Goal: Task Accomplishment & Management: Manage account settings

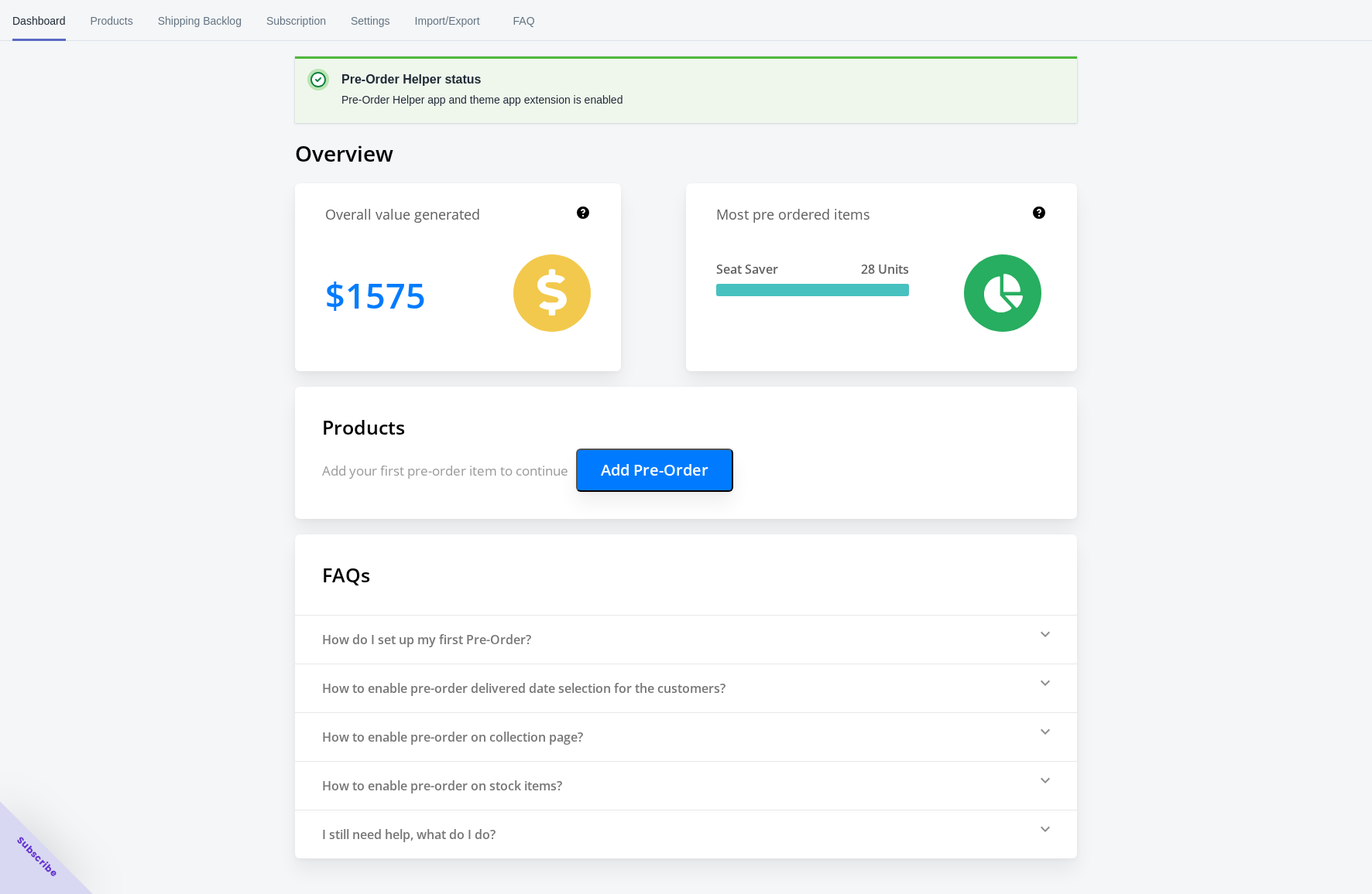
click at [106, 20] on body "[DOMAIN_NAME] 1 1 Skip to content Dashboard Products Shipping Backlog Subscript…" at bounding box center [686, 447] width 1372 height 894
click at [119, 23] on span "Products" at bounding box center [111, 21] width 42 height 40
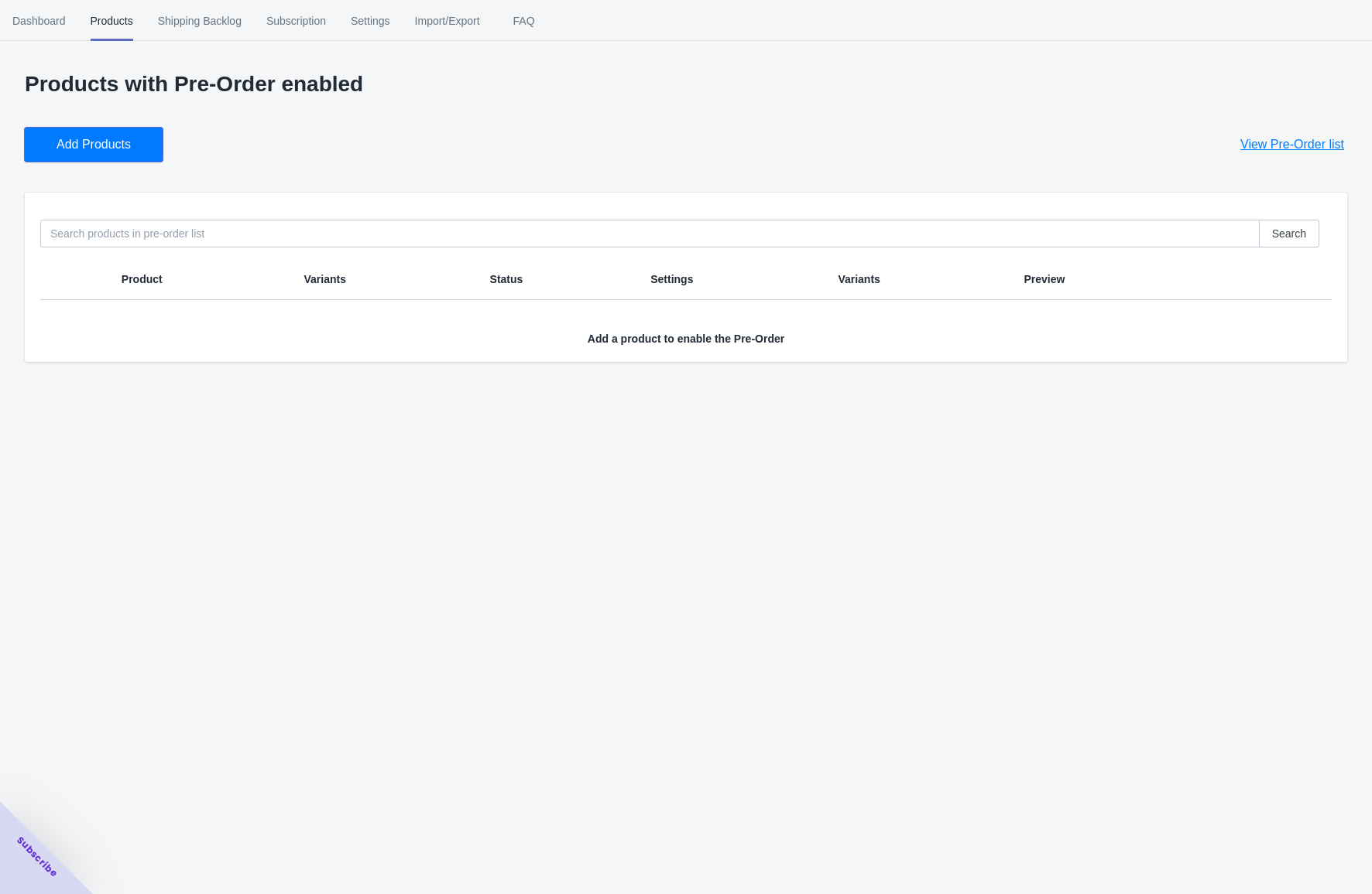
click at [109, 140] on span "Add Products" at bounding box center [93, 144] width 74 height 15
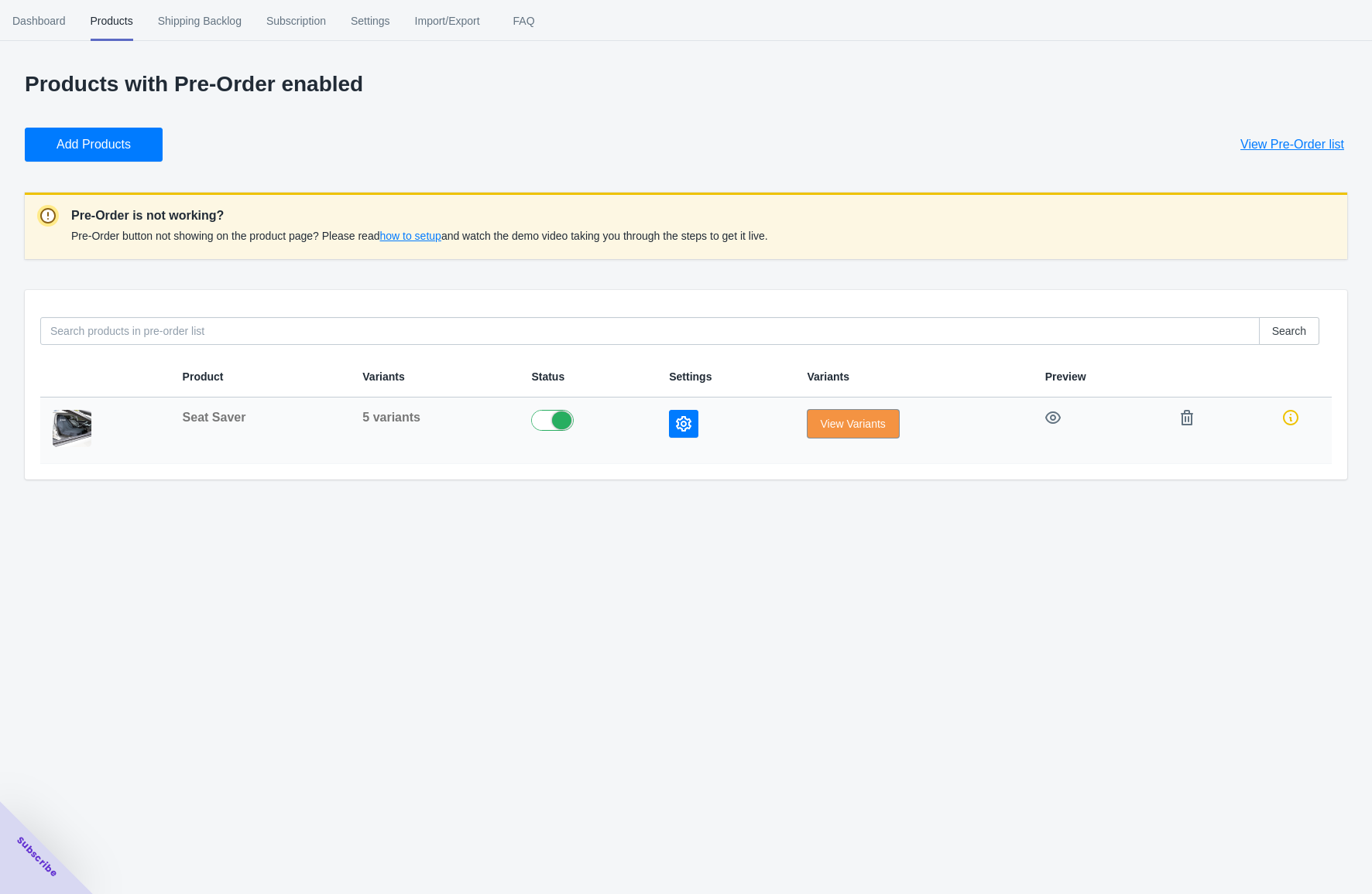
click at [859, 423] on span "View Variants" at bounding box center [852, 424] width 65 height 13
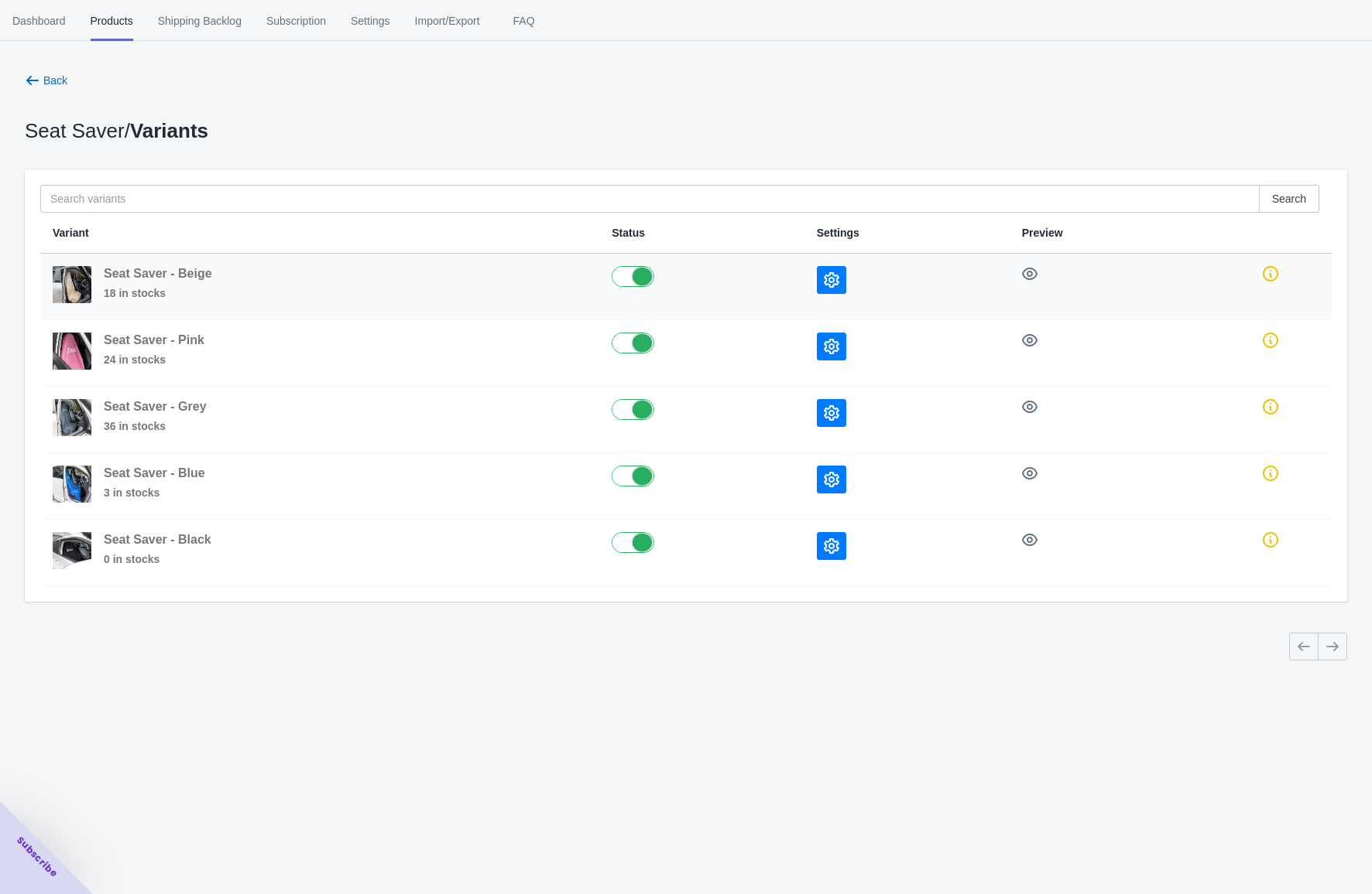
click at [632, 279] on label at bounding box center [701, 275] width 180 height 18
checkbox input "false"
click at [631, 342] on label at bounding box center [701, 342] width 180 height 18
checkbox input "false"
click at [636, 413] on label at bounding box center [701, 408] width 180 height 18
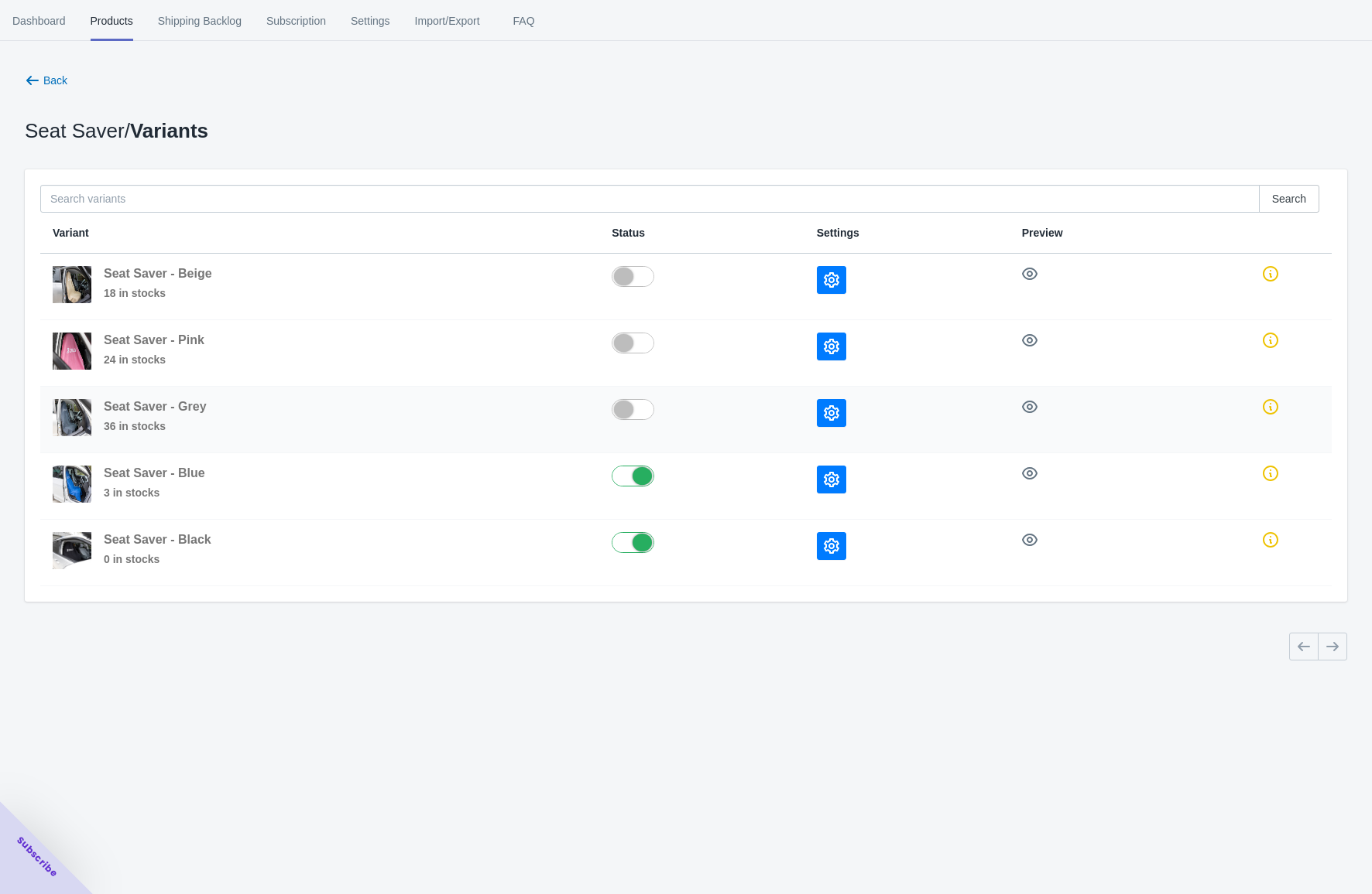
checkbox input "false"
click at [630, 476] on label at bounding box center [701, 475] width 180 height 18
checkbox input "false"
click at [825, 551] on icon "button" at bounding box center [831, 546] width 15 height 15
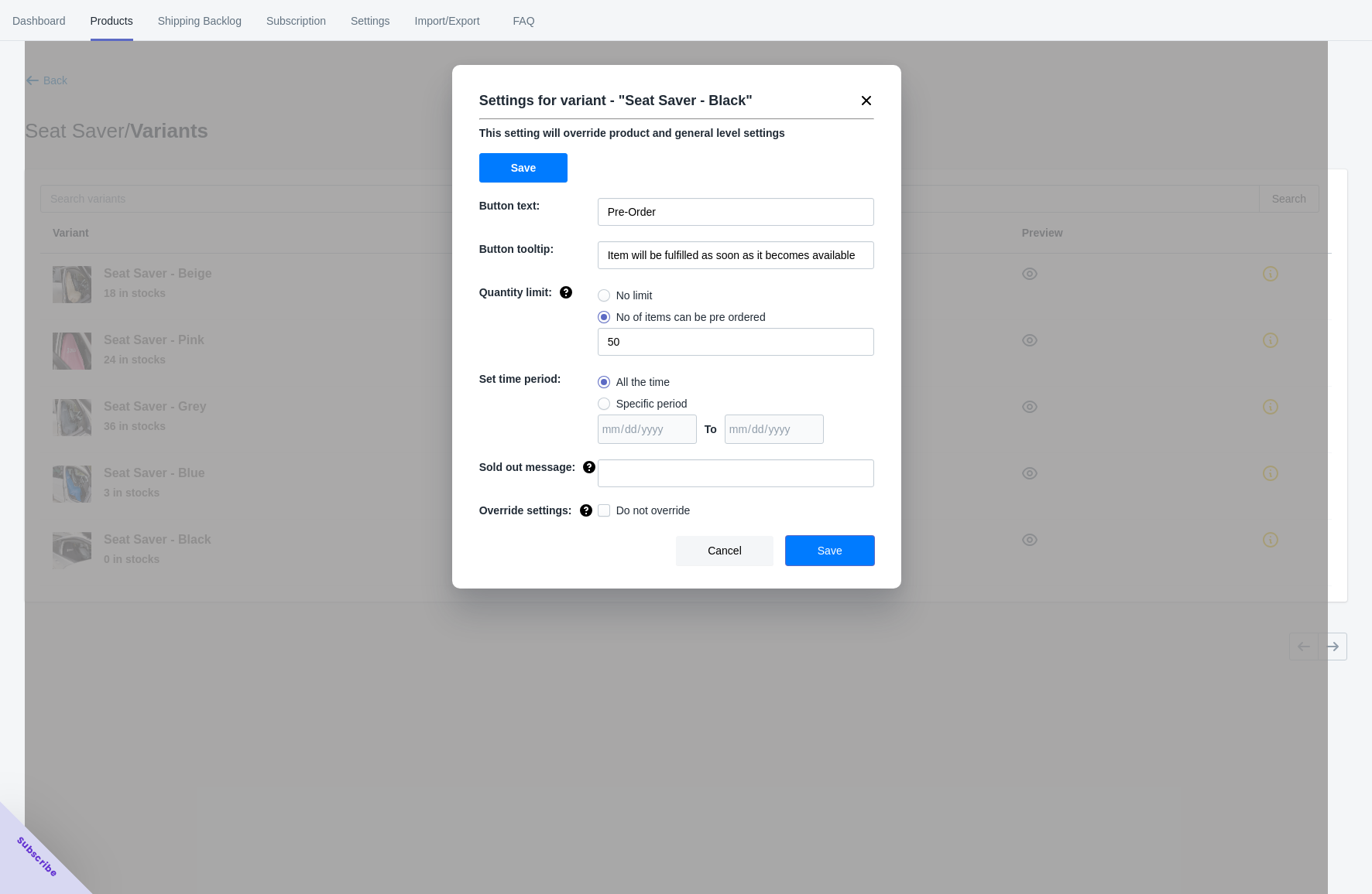
click at [825, 551] on button "Save" at bounding box center [830, 551] width 88 height 30
